Goal: Task Accomplishment & Management: Use online tool/utility

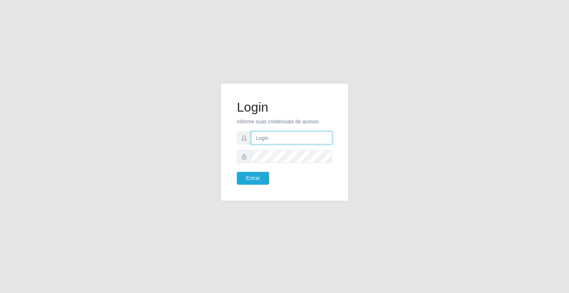
click at [264, 139] on input "text" at bounding box center [291, 137] width 81 height 13
type input "[PERSON_NAME][EMAIL_ADDRESS][DOMAIN_NAME]"
click at [237, 172] on button "Entrar" at bounding box center [253, 178] width 32 height 13
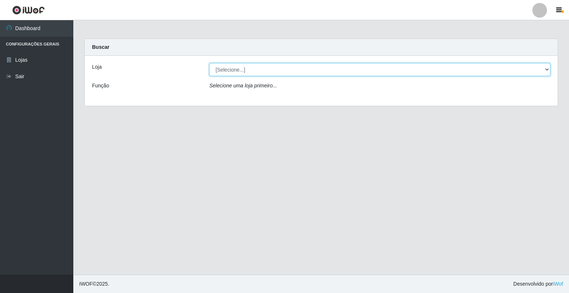
click at [547, 69] on select "[Selecione...] Extrabom - Loja 40 [GEOGRAPHIC_DATA]" at bounding box center [379, 69] width 341 height 13
select select "538"
click at [209, 63] on select "[Selecione...] Extrabom - Loja 40 [GEOGRAPHIC_DATA]" at bounding box center [379, 69] width 341 height 13
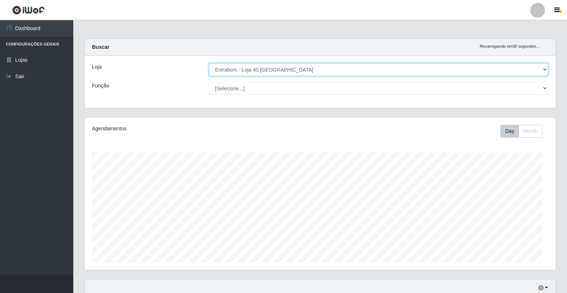
scroll to position [152, 471]
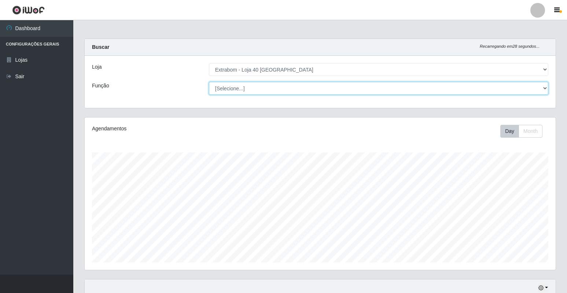
click at [543, 88] on select "[Selecione...] Repositor Repositor + Repositor ++" at bounding box center [378, 88] width 339 height 13
click at [209, 82] on select "[Selecione...] Repositor Repositor + Repositor ++" at bounding box center [378, 88] width 339 height 13
click at [543, 91] on select "[Selecione...] Repositor Repositor + Repositor ++" at bounding box center [378, 88] width 339 height 13
click at [209, 82] on select "[Selecione...] Repositor Repositor + Repositor ++" at bounding box center [378, 88] width 339 height 13
click at [544, 88] on select "[Selecione...] Repositor Repositor + Repositor ++" at bounding box center [378, 88] width 339 height 13
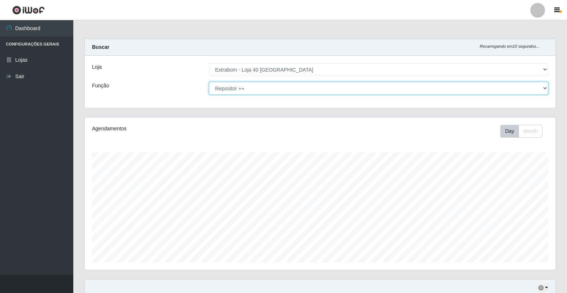
click at [209, 82] on select "[Selecione...] Repositor Repositor + Repositor ++" at bounding box center [378, 88] width 339 height 13
click at [543, 88] on select "[Selecione...] Repositor Repositor + Repositor ++" at bounding box center [378, 88] width 339 height 13
select select "24"
click at [209, 82] on select "[Selecione...] Repositor Repositor + Repositor ++" at bounding box center [378, 88] width 339 height 13
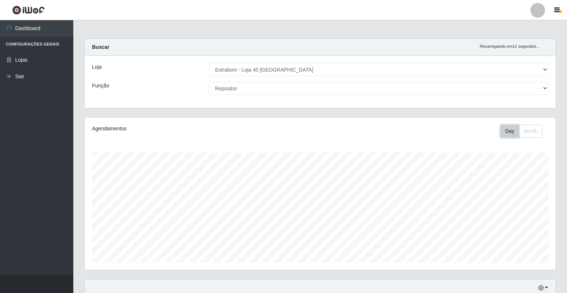
click at [508, 130] on button "Day" at bounding box center [509, 131] width 19 height 13
click at [532, 133] on button "Month" at bounding box center [531, 131] width 24 height 13
click at [535, 131] on button "Month" at bounding box center [531, 131] width 24 height 13
click at [511, 132] on button "Day" at bounding box center [509, 131] width 19 height 13
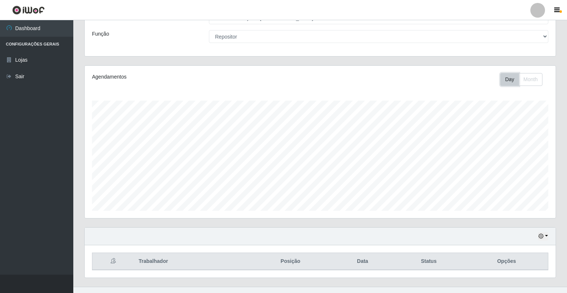
scroll to position [64, 0]
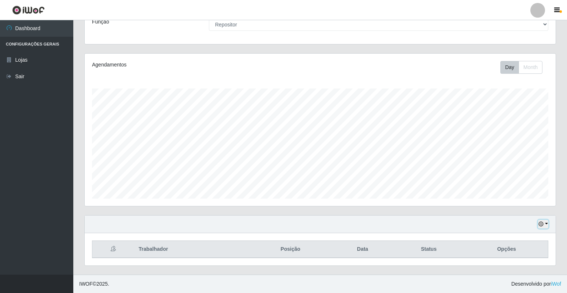
click at [547, 224] on button "button" at bounding box center [543, 224] width 10 height 8
click at [506, 165] on button "1 dia" at bounding box center [519, 165] width 58 height 15
click at [545, 225] on button "button" at bounding box center [543, 224] width 10 height 8
click at [520, 198] on button "1 Semana" at bounding box center [519, 196] width 58 height 15
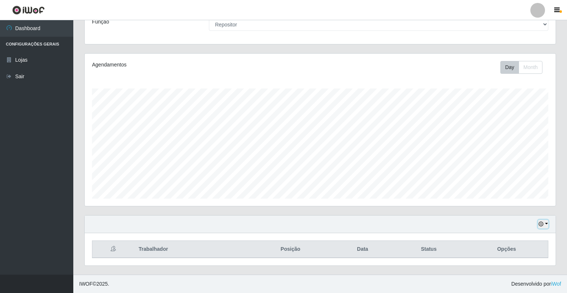
click at [543, 225] on icon "button" at bounding box center [541, 223] width 5 height 5
click at [519, 214] on button "Não encerrados" at bounding box center [519, 211] width 58 height 15
click at [541, 221] on icon "button" at bounding box center [541, 223] width 5 height 5
click at [513, 195] on button "1 Semana" at bounding box center [519, 196] width 58 height 15
click at [541, 223] on icon "button" at bounding box center [541, 223] width 5 height 5
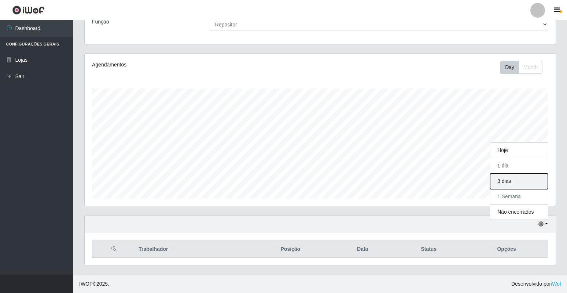
click at [507, 179] on button "3 dias" at bounding box center [519, 180] width 58 height 15
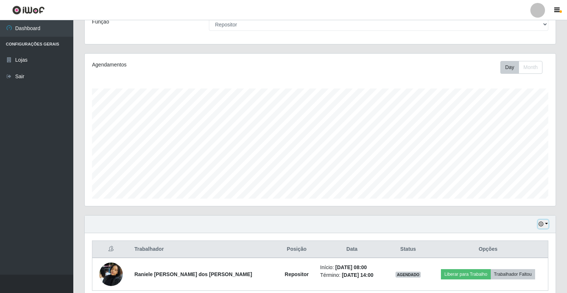
click at [547, 224] on button "button" at bounding box center [543, 224] width 10 height 8
click at [423, 222] on div "Hoje 1 dia 3 dias 1 Semana Não encerrados" at bounding box center [320, 224] width 471 height 18
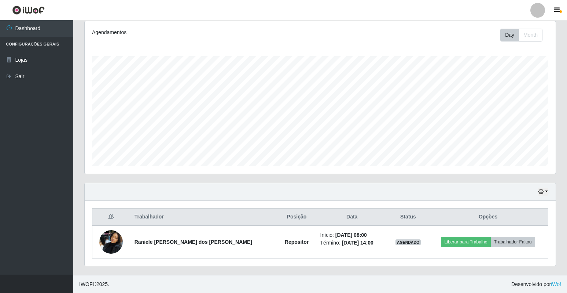
scroll to position [96, 0]
click at [546, 190] on button "button" at bounding box center [543, 191] width 10 height 8
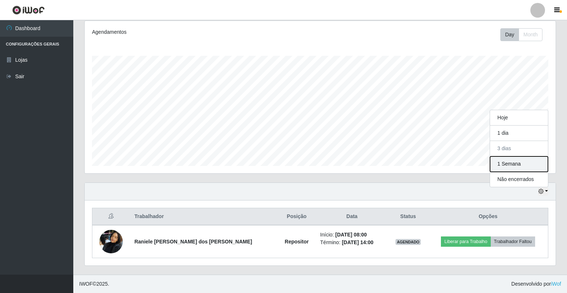
click at [522, 162] on button "1 Semana" at bounding box center [519, 163] width 58 height 15
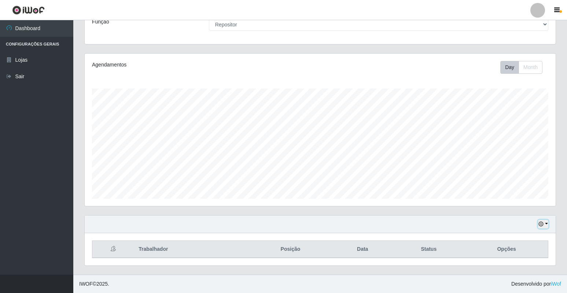
click at [546, 221] on button "button" at bounding box center [543, 224] width 10 height 8
click at [515, 165] on button "1 dia" at bounding box center [519, 165] width 58 height 15
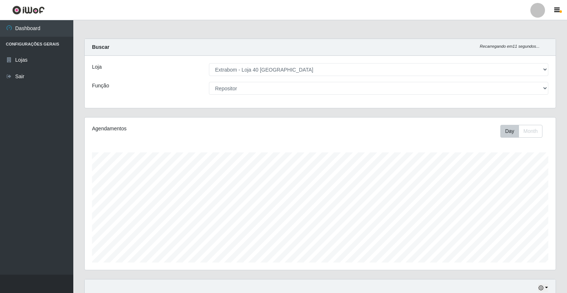
scroll to position [0, 0]
